Goal: Task Accomplishment & Management: Manage account settings

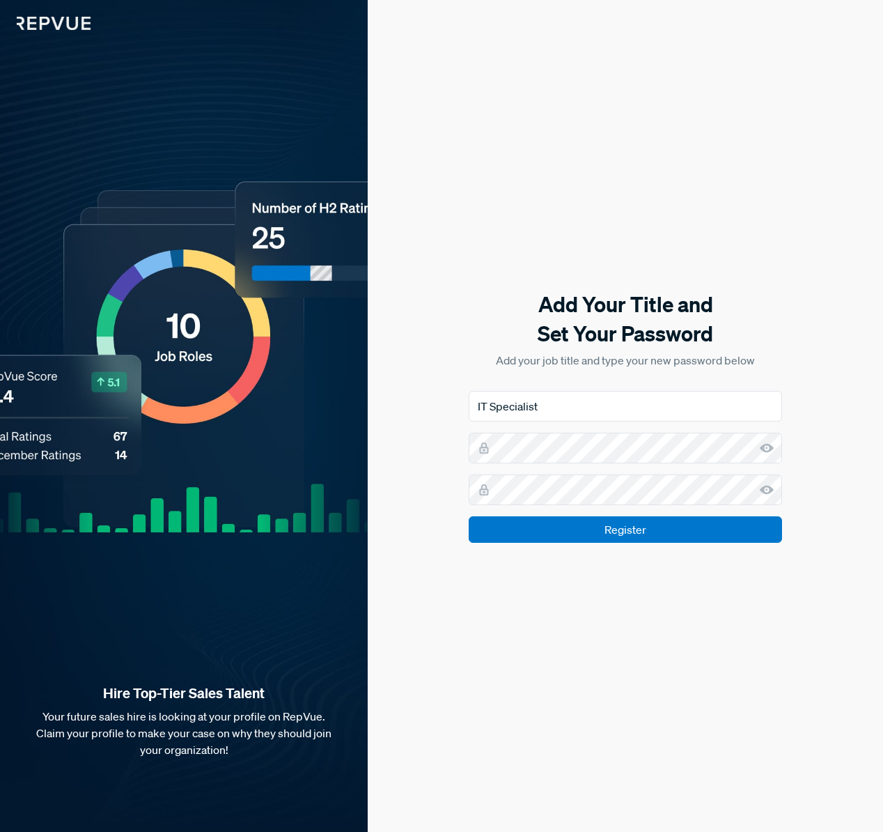
click at [765, 448] on icon at bounding box center [767, 448] width 14 height 14
click at [768, 488] on icon at bounding box center [767, 490] width 14 height 14
click at [722, 518] on input "Register" at bounding box center [625, 529] width 313 height 26
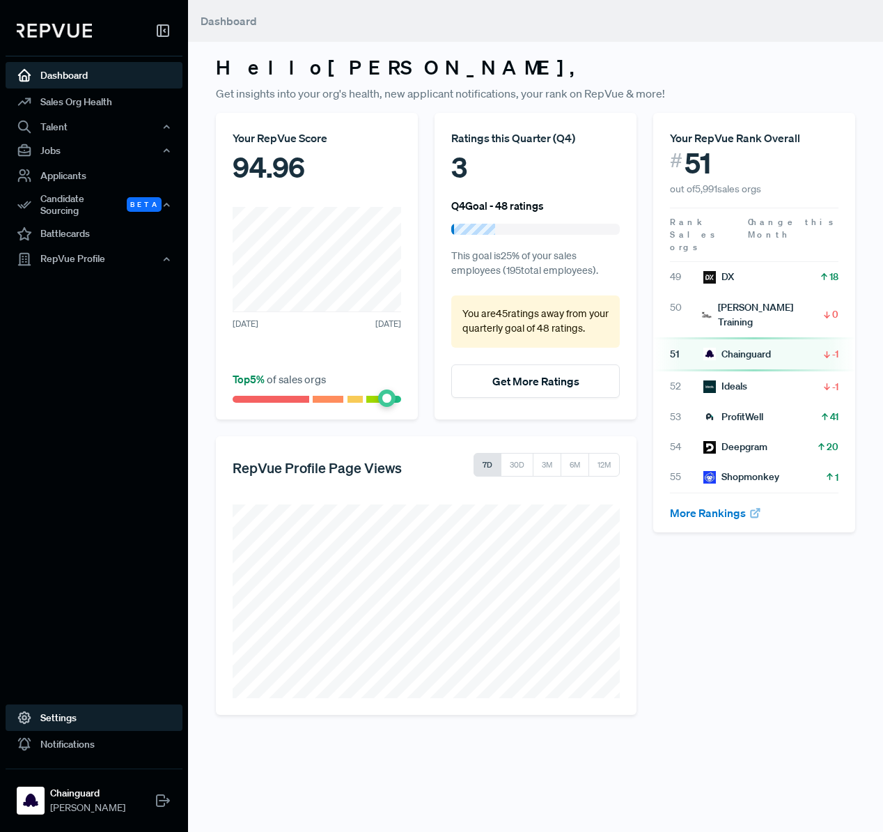
click at [71, 717] on link "Settings" at bounding box center [94, 717] width 177 height 26
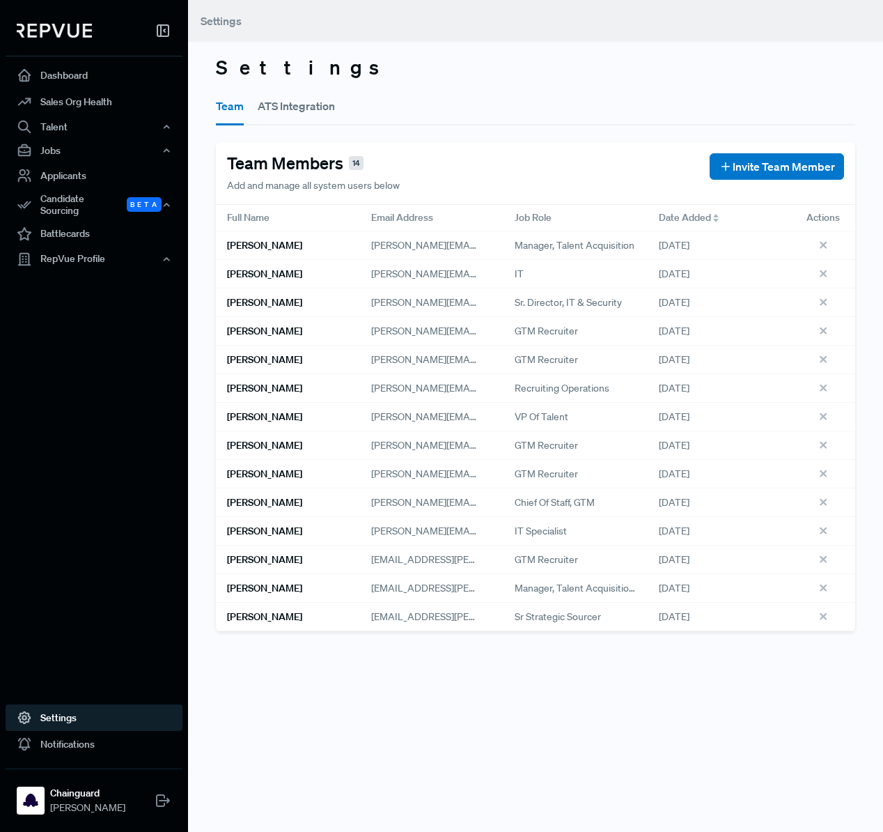
click at [67, 718] on link "Settings" at bounding box center [94, 717] width 177 height 26
click at [82, 786] on strong "Chainguard" at bounding box center [87, 793] width 75 height 15
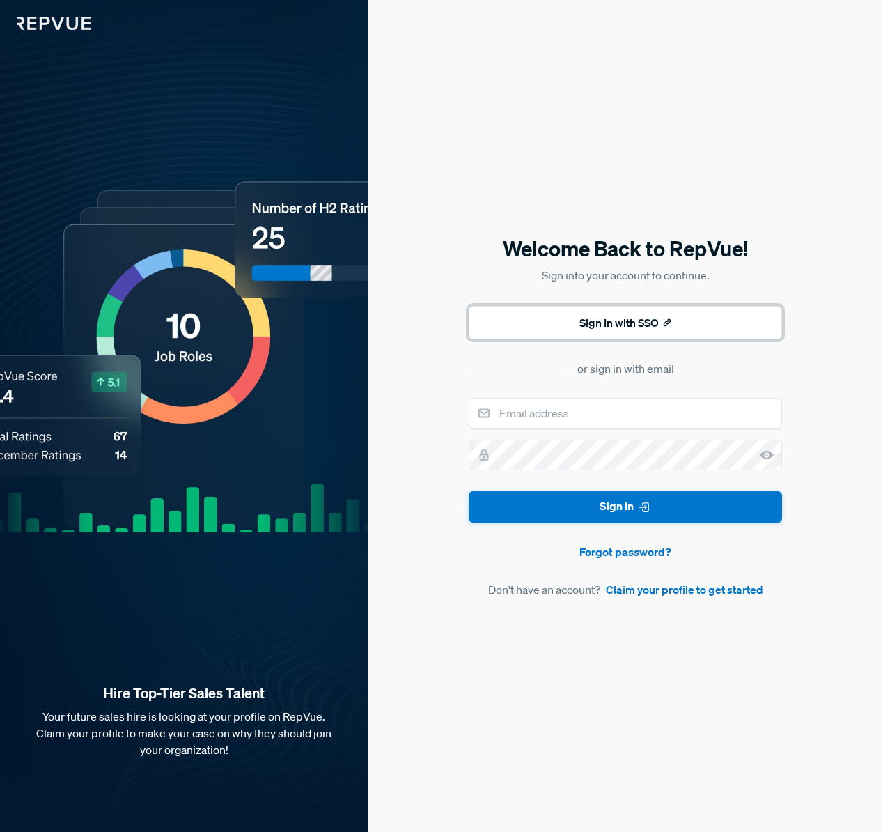
click at [641, 323] on button "Sign In with SSO" at bounding box center [625, 322] width 313 height 33
